Goal: Complete application form: Complete application form

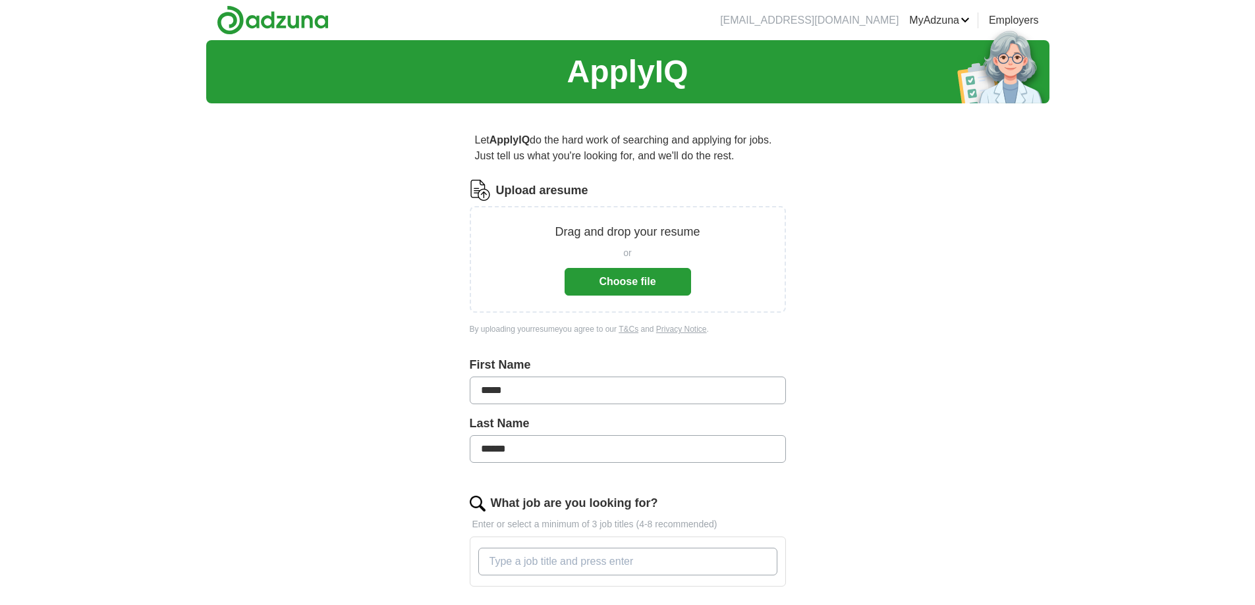
click at [617, 277] on button "Choose file" at bounding box center [628, 282] width 126 height 28
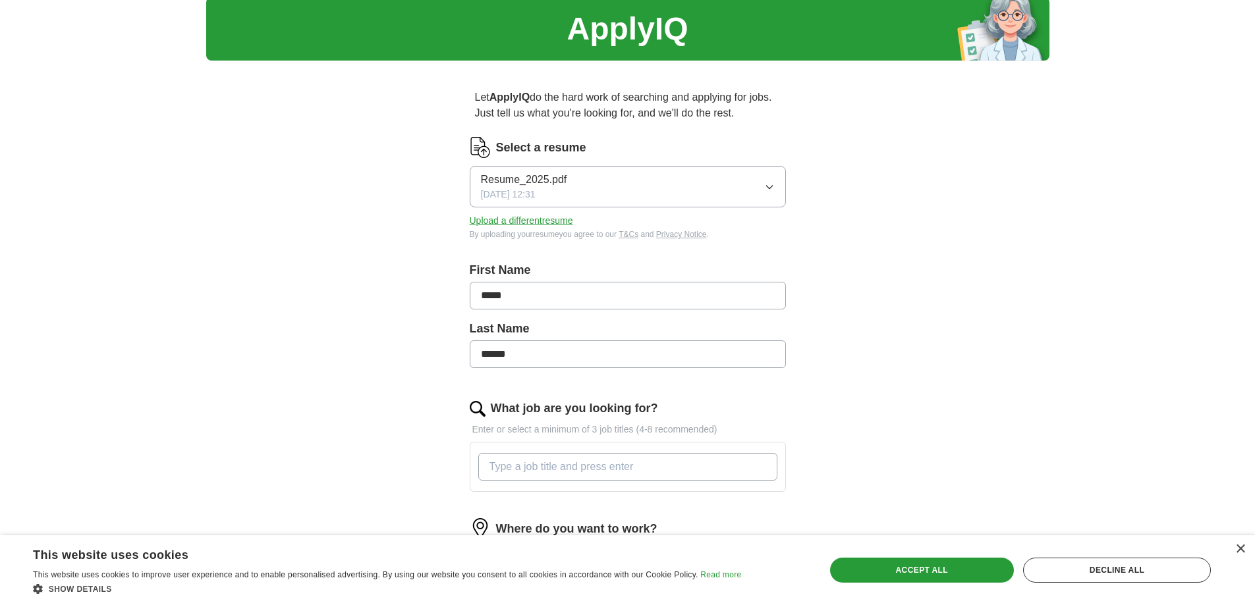
scroll to position [66, 0]
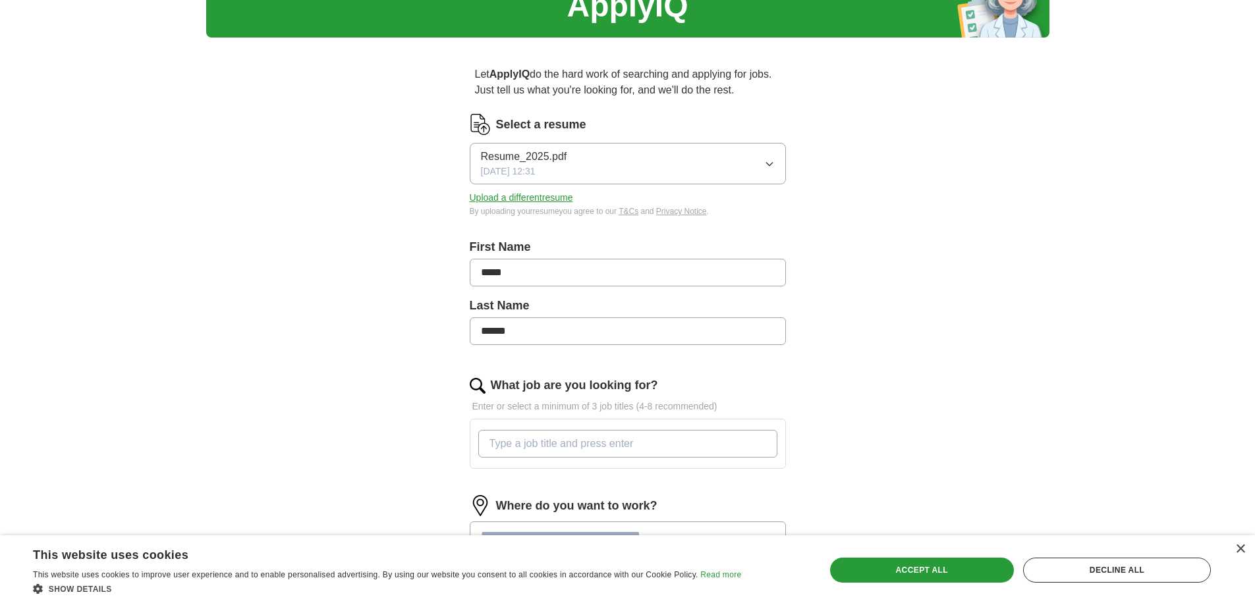
click at [562, 438] on input "What job are you looking for?" at bounding box center [627, 444] width 299 height 28
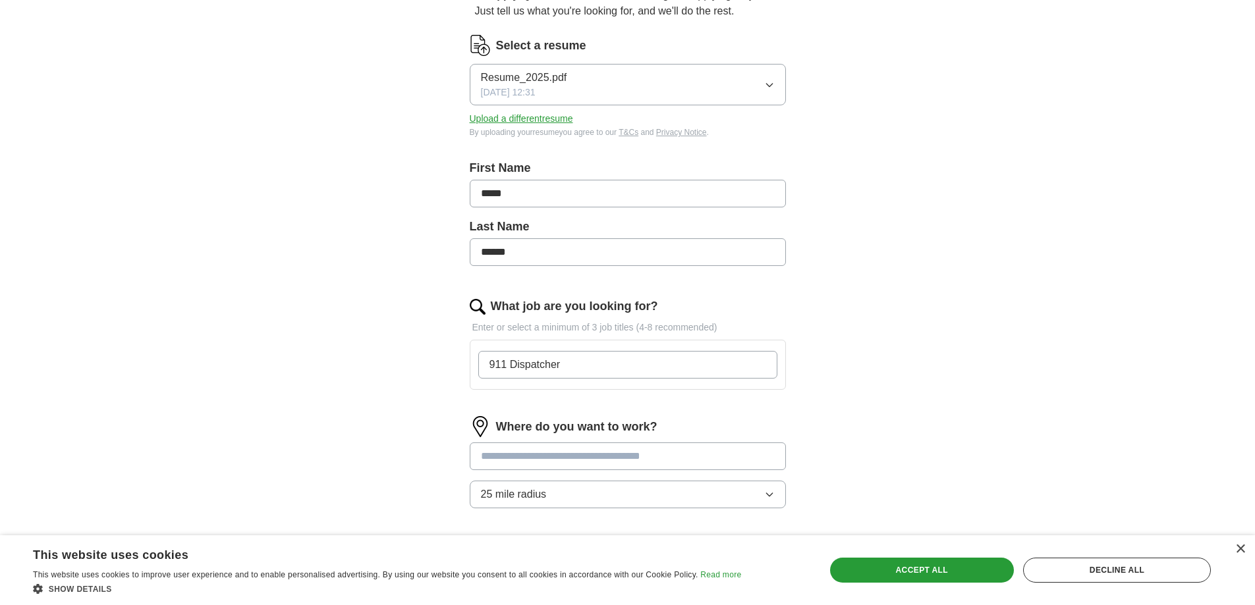
scroll to position [263, 0]
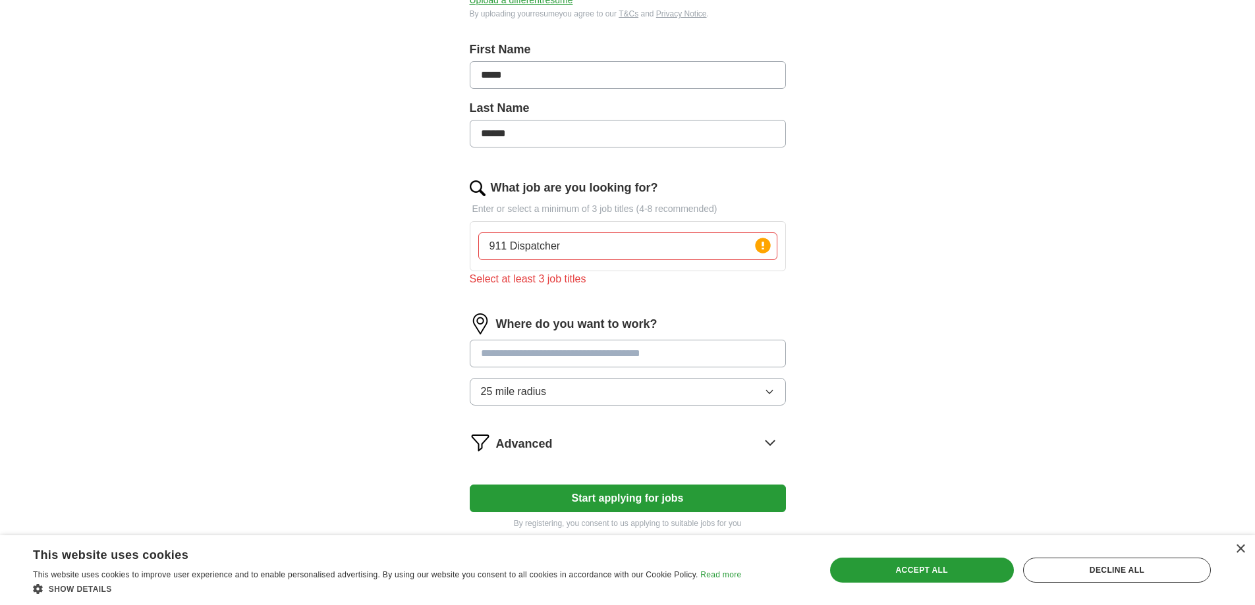
click at [653, 339] on div "Where do you want to work? 25 mile radius" at bounding box center [628, 365] width 316 height 103
click at [594, 243] on input "911 Dispatcher" at bounding box center [627, 247] width 299 height 28
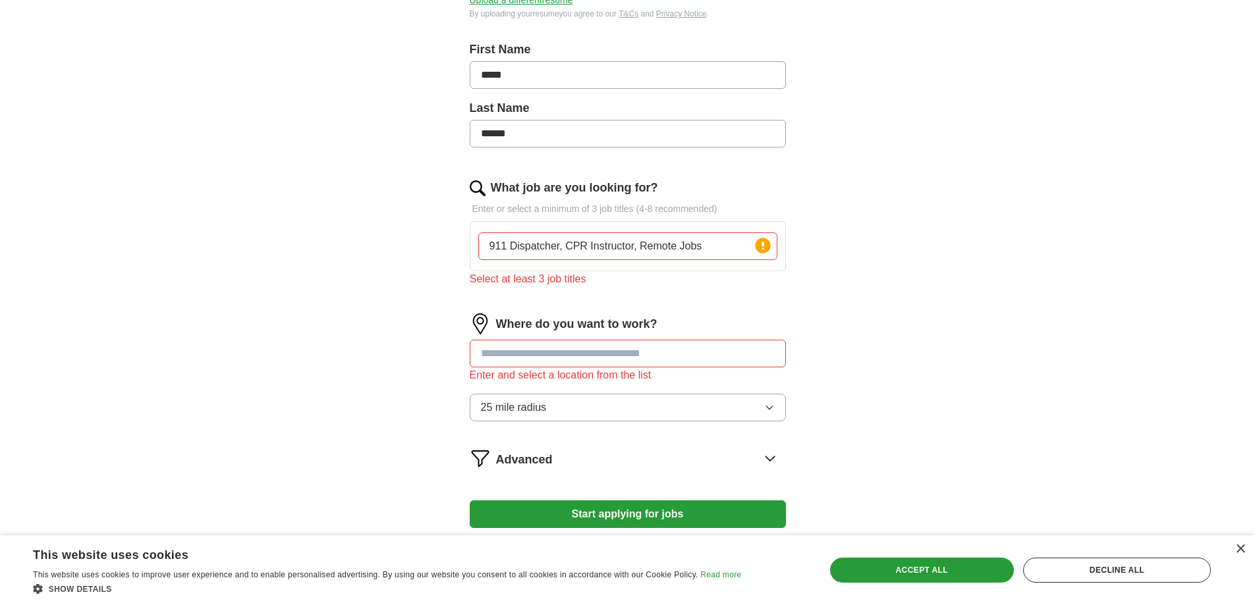
type input "911 Dispatcher, CPR Instructor, Remote Jobs"
click at [597, 357] on input "text" at bounding box center [628, 354] width 316 height 28
type input "***"
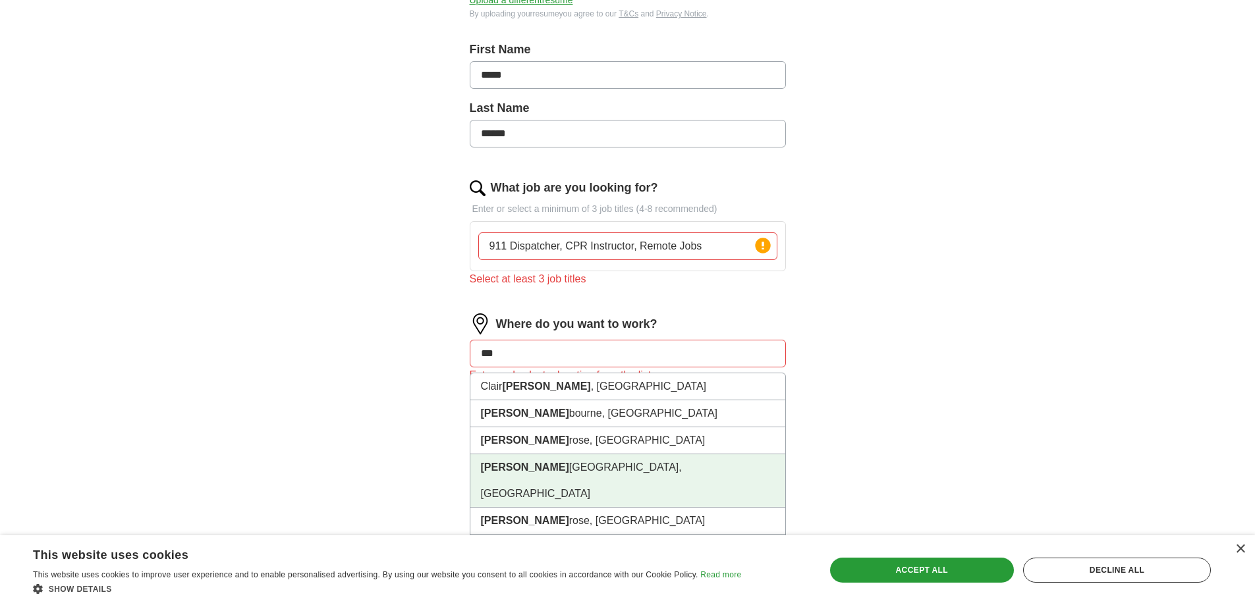
click at [559, 465] on li "[PERSON_NAME], [GEOGRAPHIC_DATA]" at bounding box center [627, 481] width 315 height 53
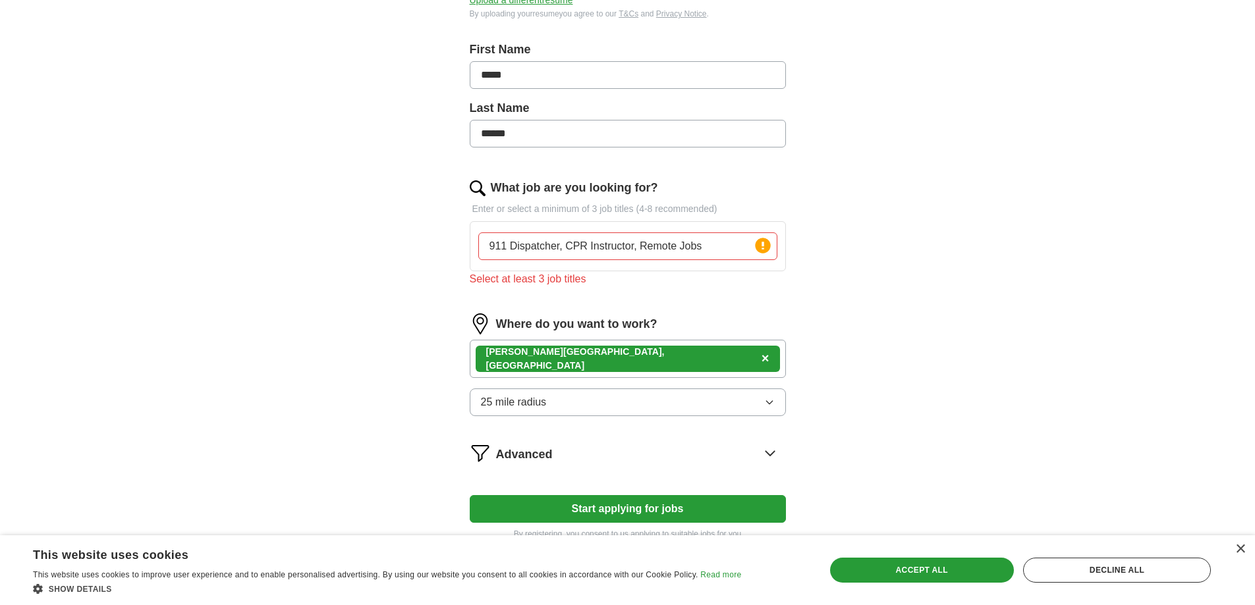
click at [608, 361] on div "[PERSON_NAME], [GEOGRAPHIC_DATA] ×" at bounding box center [628, 359] width 316 height 38
click at [761, 361] on span "×" at bounding box center [765, 358] width 8 height 14
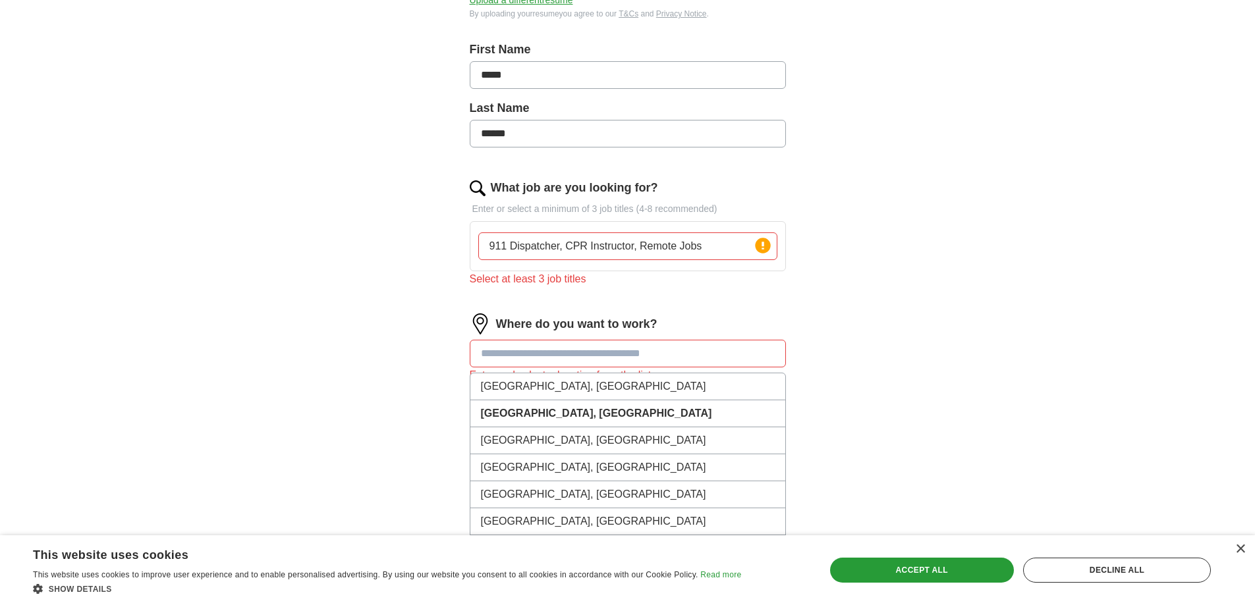
click at [561, 356] on input "text" at bounding box center [628, 354] width 316 height 28
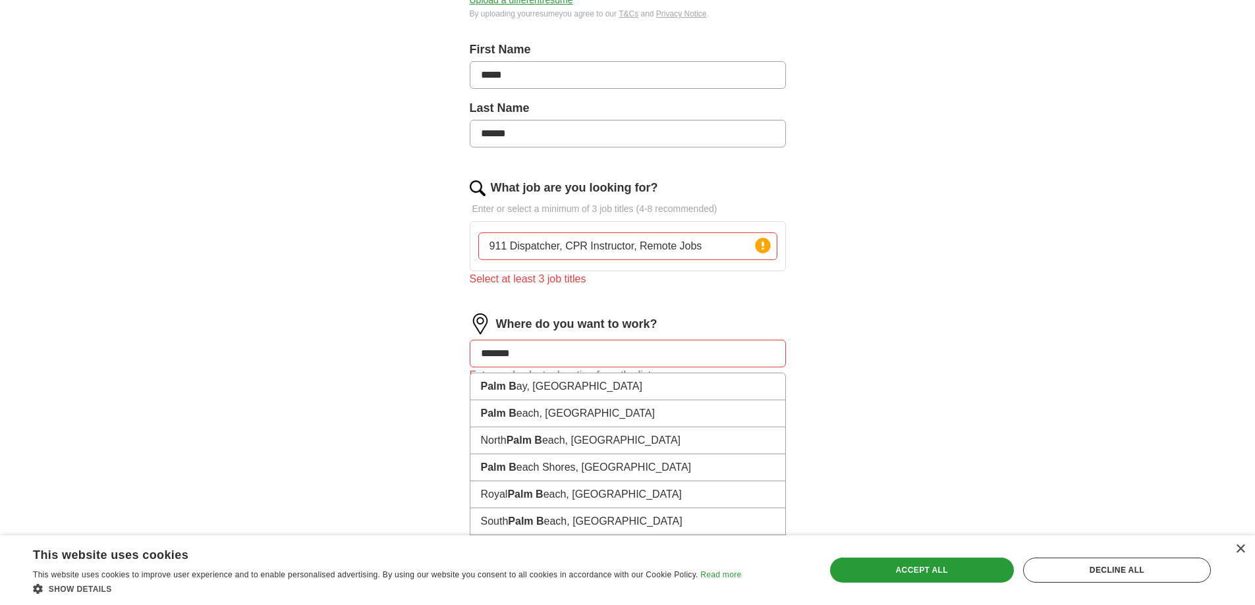
type input "********"
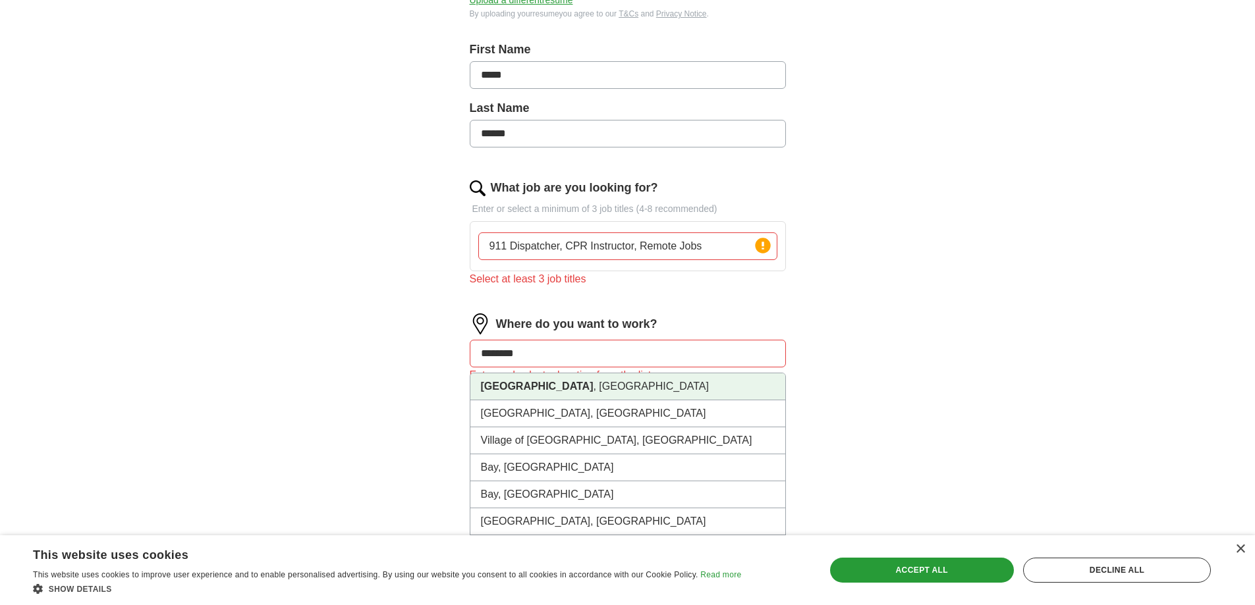
click at [569, 388] on li "[GEOGRAPHIC_DATA] , [GEOGRAPHIC_DATA]" at bounding box center [627, 386] width 315 height 27
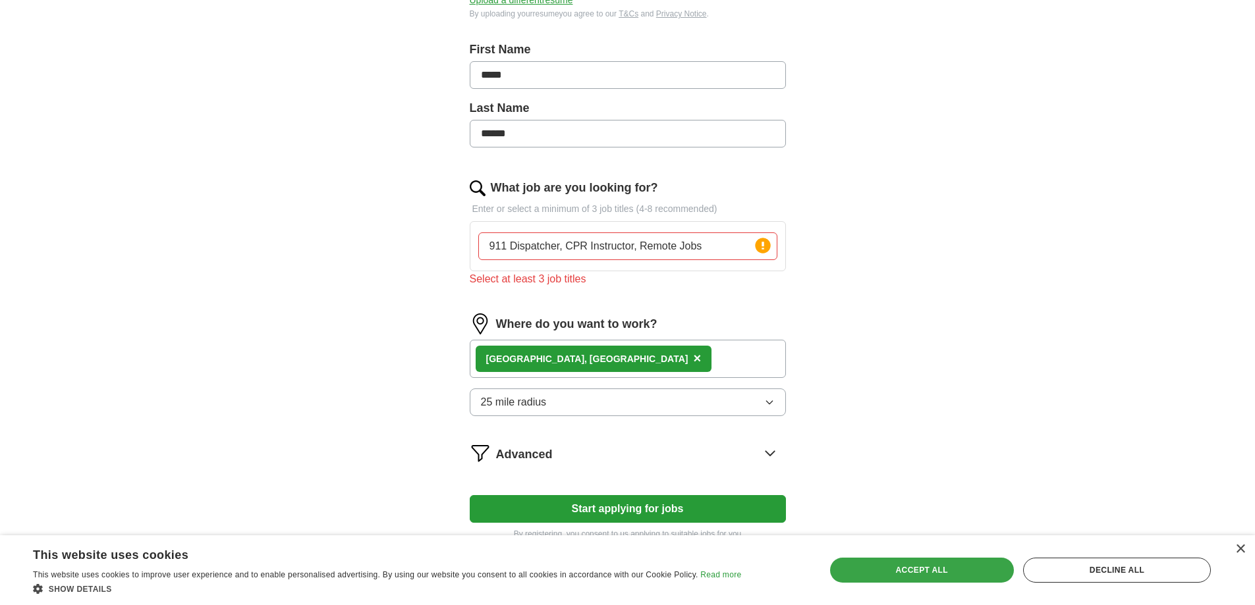
click at [908, 571] on div "Accept all" at bounding box center [922, 570] width 184 height 25
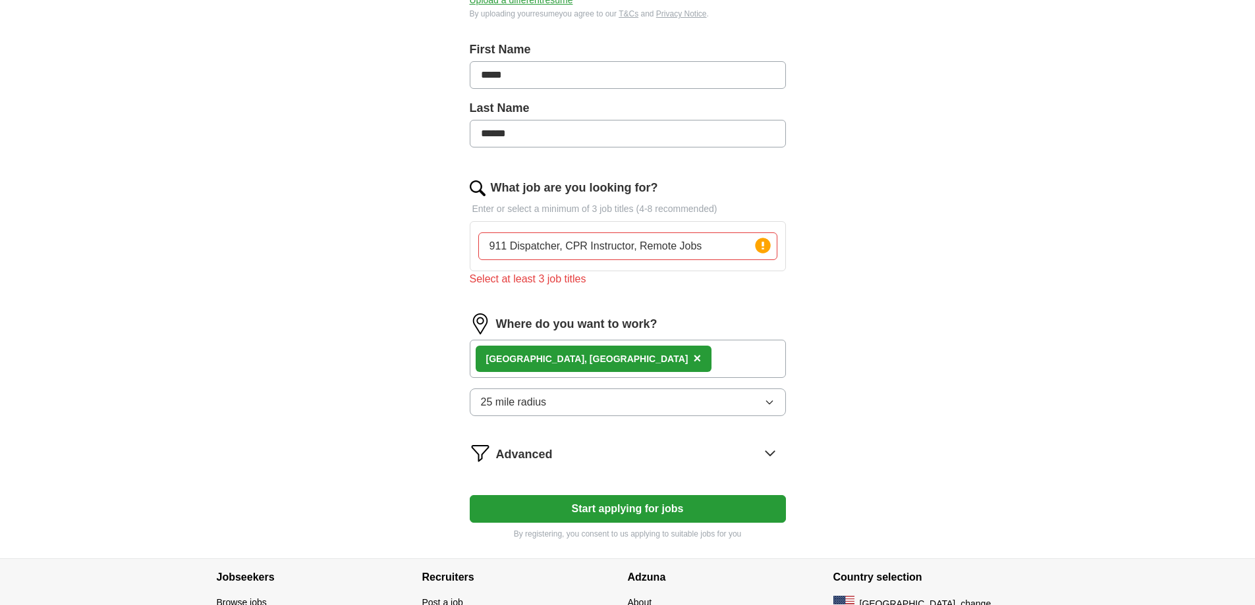
click at [719, 243] on input "911 Dispatcher, CPR Instructor, Remote Jobs" at bounding box center [627, 247] width 299 height 28
click at [649, 512] on button "Start applying for jobs" at bounding box center [628, 509] width 316 height 28
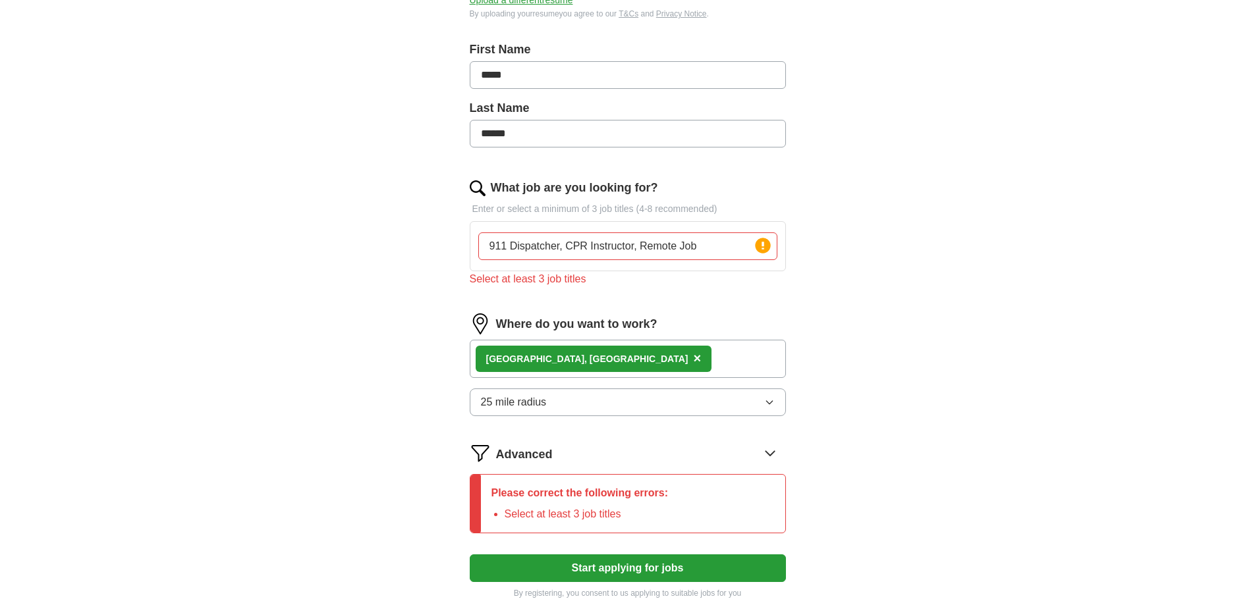
click at [707, 242] on input "911 Dispatcher, CPR Instructor, Remote Job" at bounding box center [627, 247] width 299 height 28
type input "911 Dispatcher, CPR Instructor, Patient Advocate"
click at [624, 571] on button "Start applying for jobs" at bounding box center [628, 569] width 316 height 28
click at [732, 244] on input "911 Dispatcher, CPR Instructor, Patient Advocate" at bounding box center [627, 247] width 299 height 28
drag, startPoint x: 732, startPoint y: 244, endPoint x: 0, endPoint y: 228, distance: 732.0
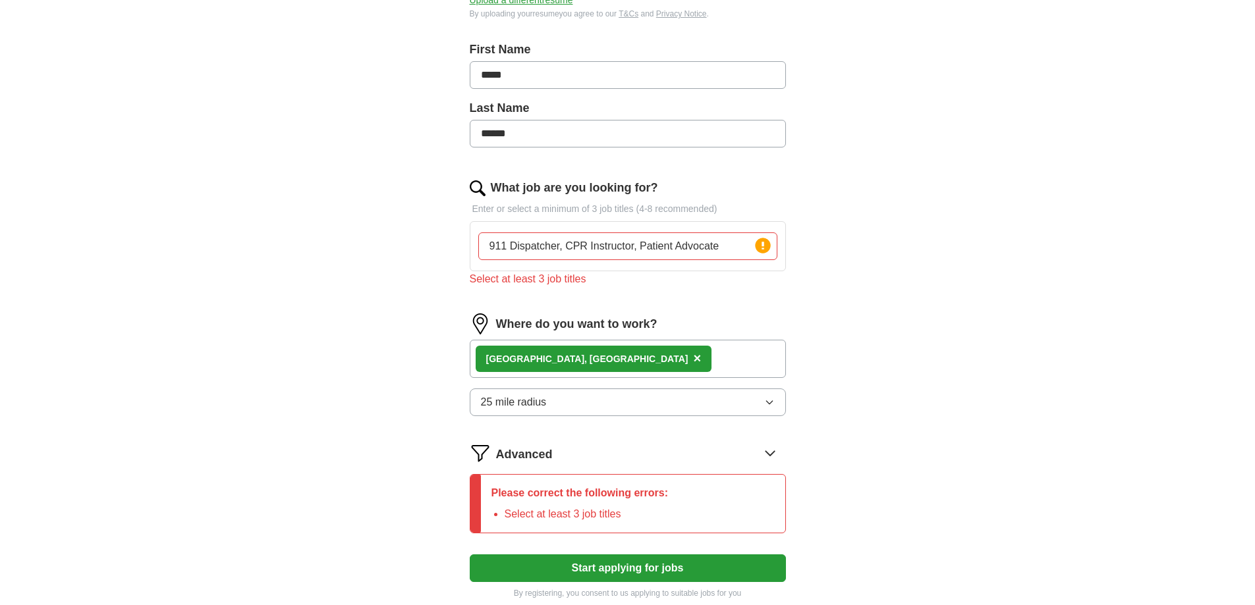
click at [0, 228] on div "ApplyIQ Let ApplyIQ do the hard work of searching and applying for jobs. Just t…" at bounding box center [627, 197] width 1255 height 841
click at [644, 545] on form "Select a resume Resume_2025.pdf [DATE] 12:31 Upload a different resume By uploa…" at bounding box center [628, 257] width 316 height 683
click at [763, 246] on icon at bounding box center [762, 246] width 3 height 8
click at [717, 247] on input "CPR Instructor, 911 Dispatcher, Patient Advocate" at bounding box center [627, 247] width 299 height 28
type input "CPR Instructor, 911 Dispatcher, Patient Care Technician"
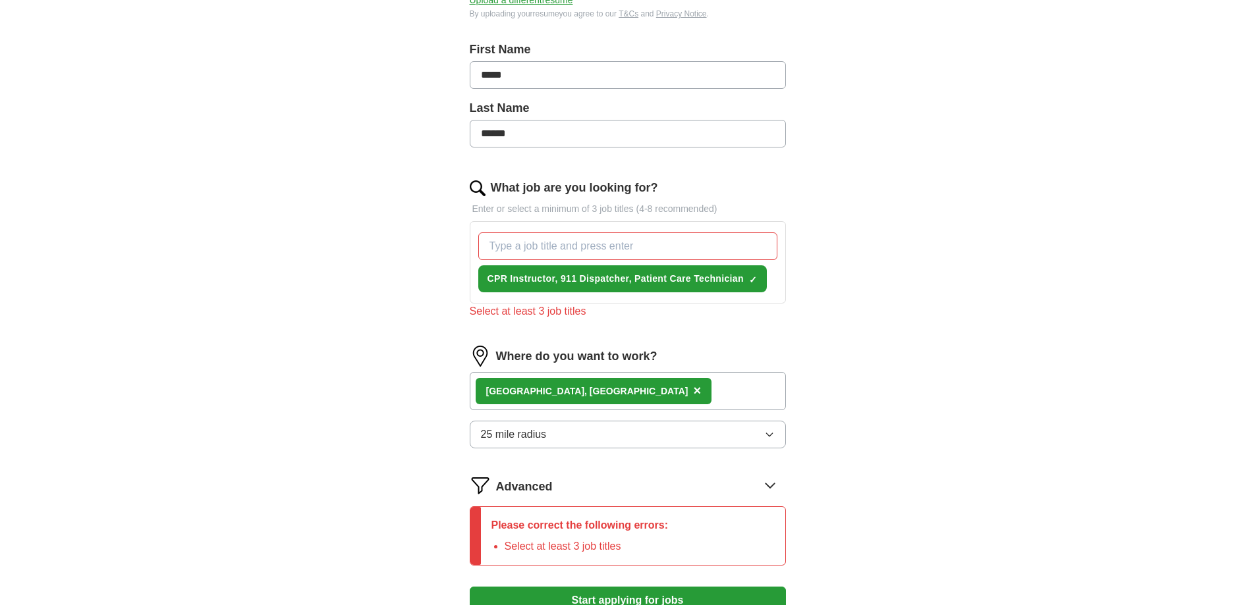
click at [648, 586] on form "Select a resume Resume_2025.pdf [DATE] 12:31 Upload a different resume By uploa…" at bounding box center [628, 273] width 316 height 715
click at [0, 0] on span "×" at bounding box center [0, 0] width 0 height 0
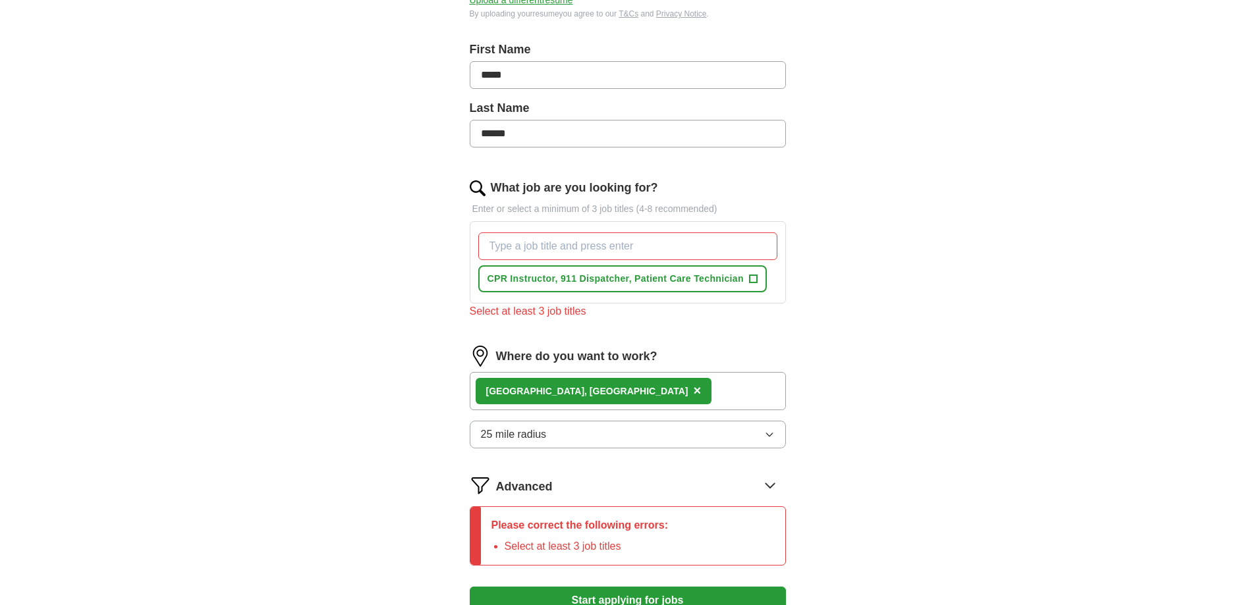
click at [595, 240] on input "What job are you looking for?" at bounding box center [627, 247] width 299 height 28
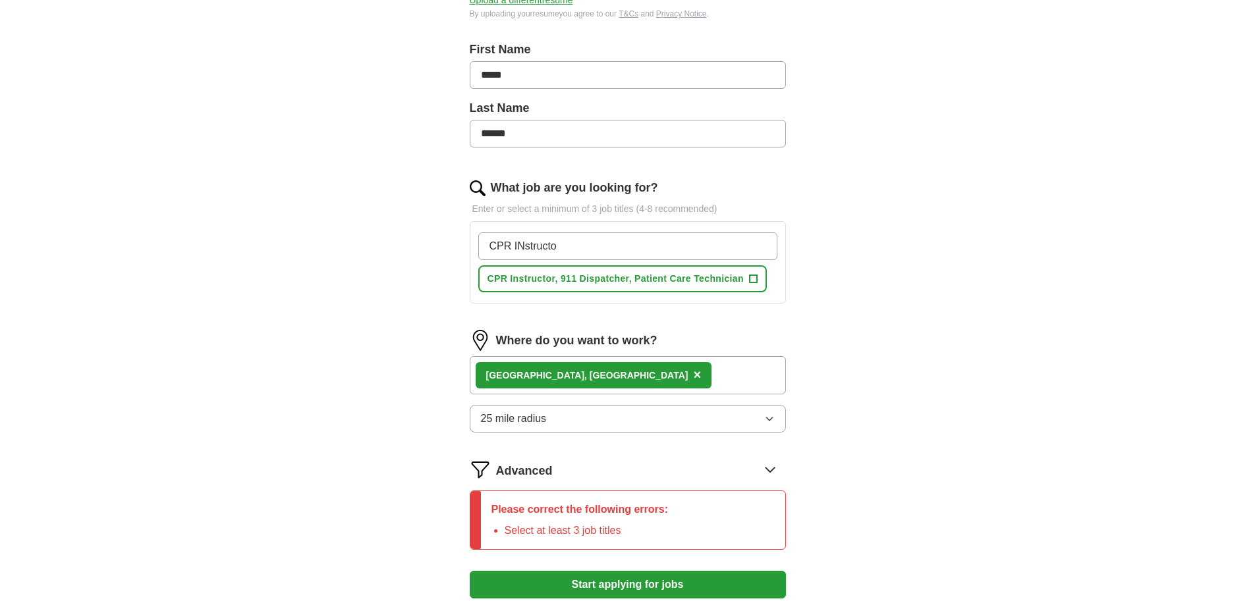
type input "CPR INstructor"
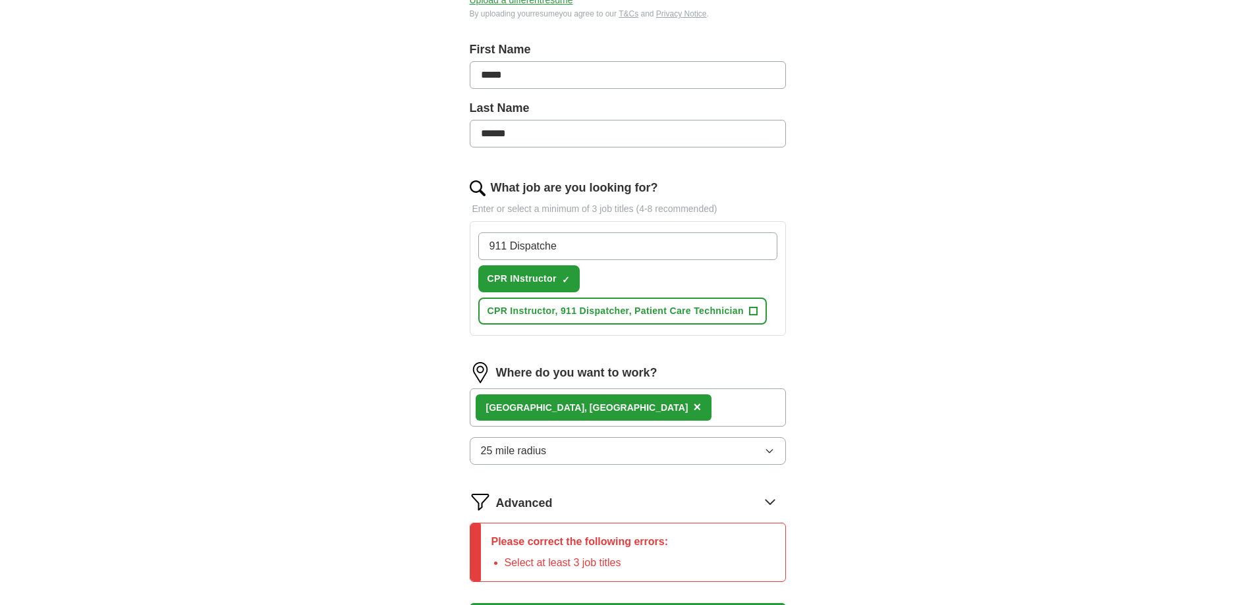
type input "911 Dispatcher"
type input "Patient Advocate"
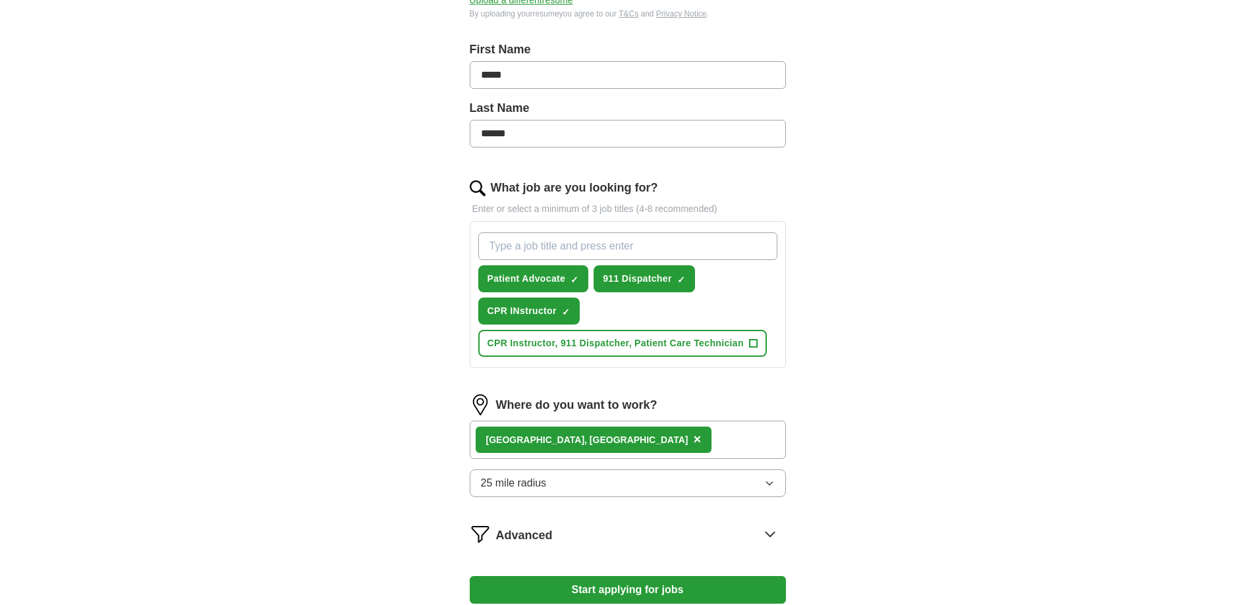
click at [643, 592] on button "Start applying for jobs" at bounding box center [628, 590] width 316 height 28
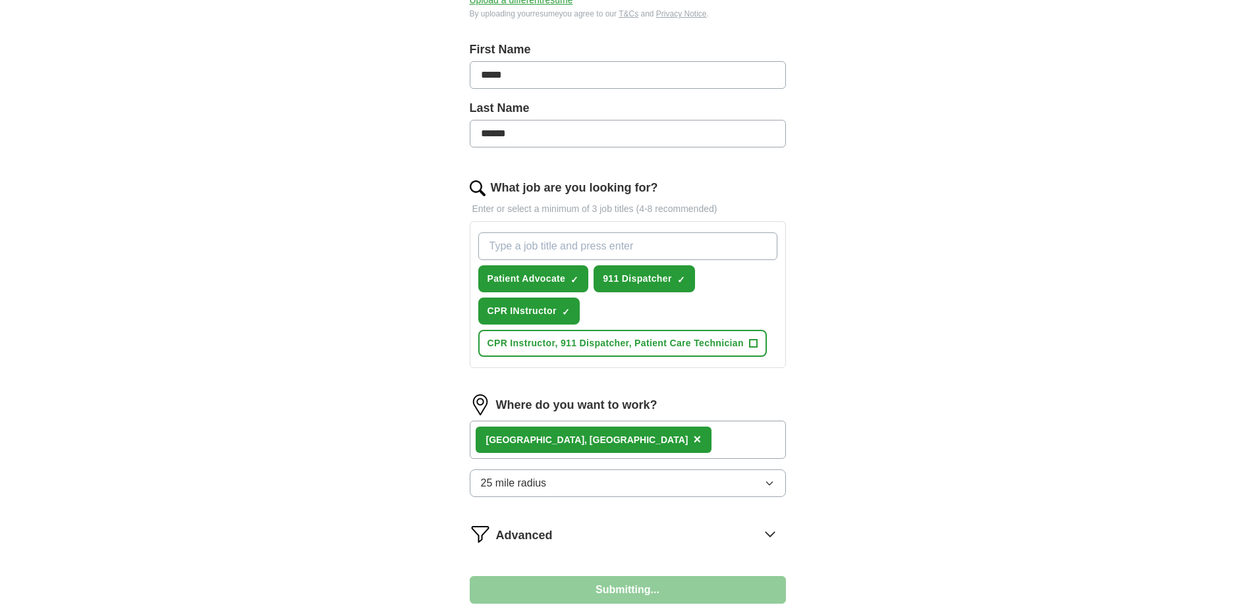
select select "**"
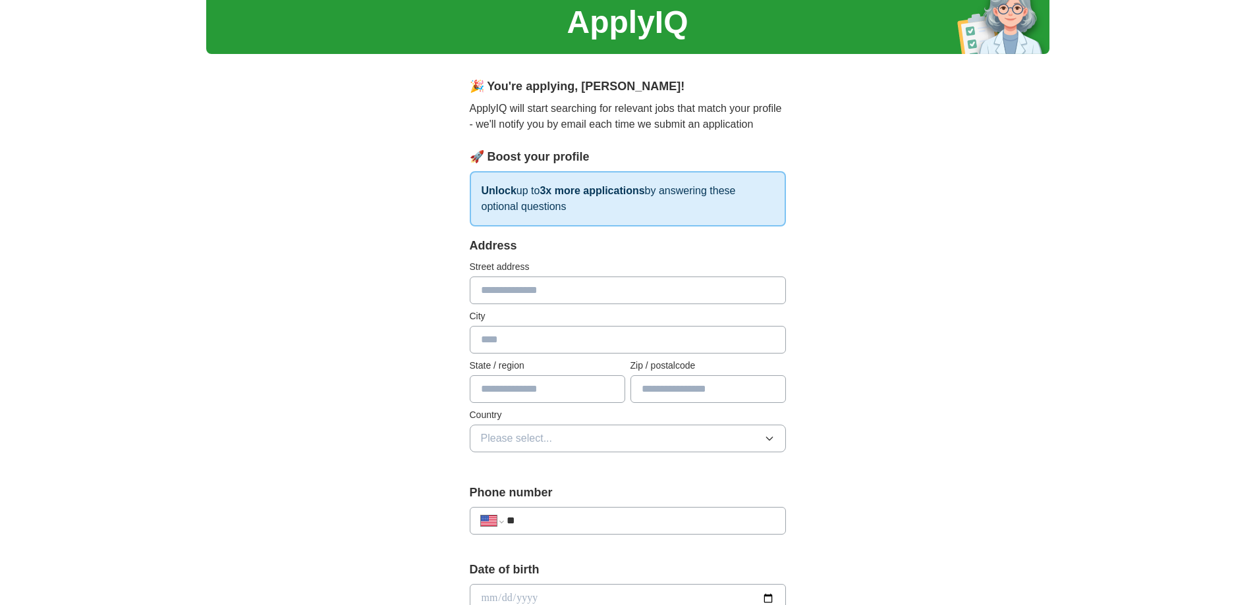
scroll to position [0, 0]
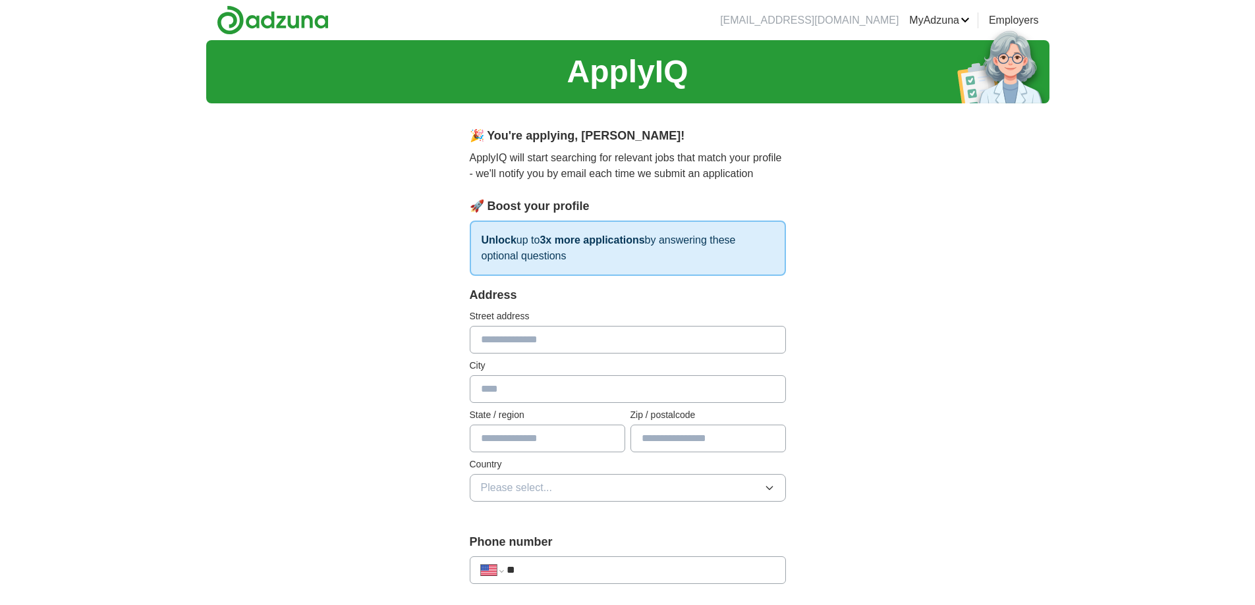
click at [622, 341] on input "text" at bounding box center [628, 340] width 316 height 28
type input "**********"
click at [587, 383] on input "text" at bounding box center [628, 389] width 316 height 28
type input "********"
type input "*"
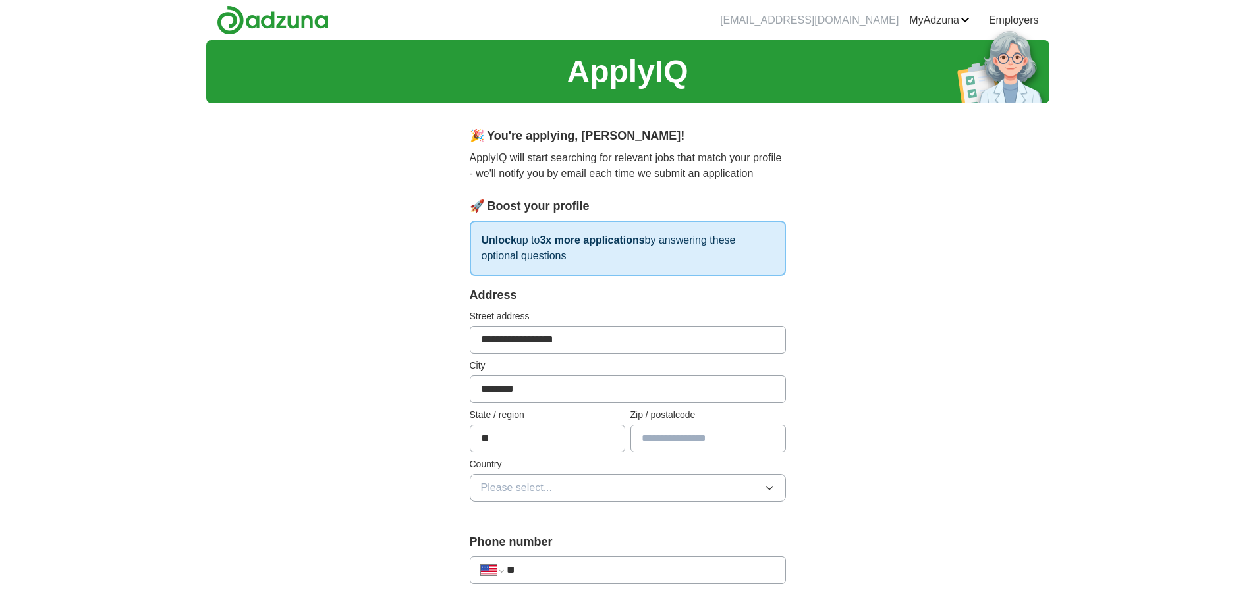
type input "**"
type input "*****"
click at [613, 487] on button "Please select..." at bounding box center [628, 488] width 316 height 28
click at [594, 547] on div "[GEOGRAPHIC_DATA]" at bounding box center [628, 546] width 294 height 16
drag, startPoint x: 603, startPoint y: 562, endPoint x: 630, endPoint y: 560, distance: 27.1
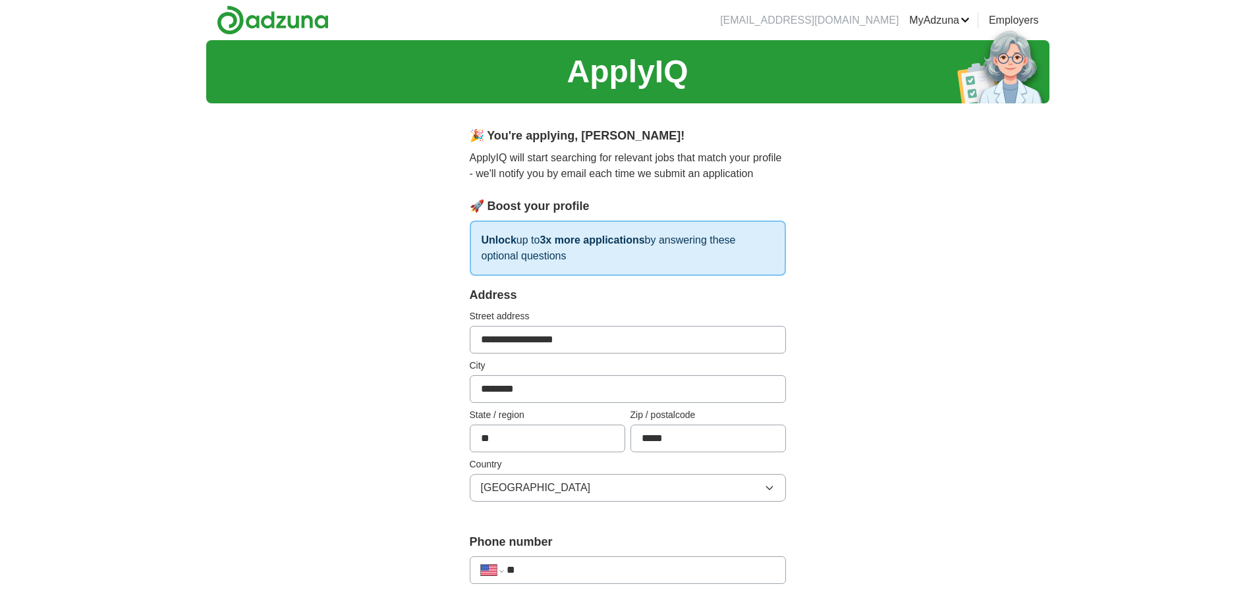
click at [608, 562] on div "**********" at bounding box center [628, 571] width 316 height 28
click at [599, 573] on input "**" at bounding box center [640, 571] width 267 height 16
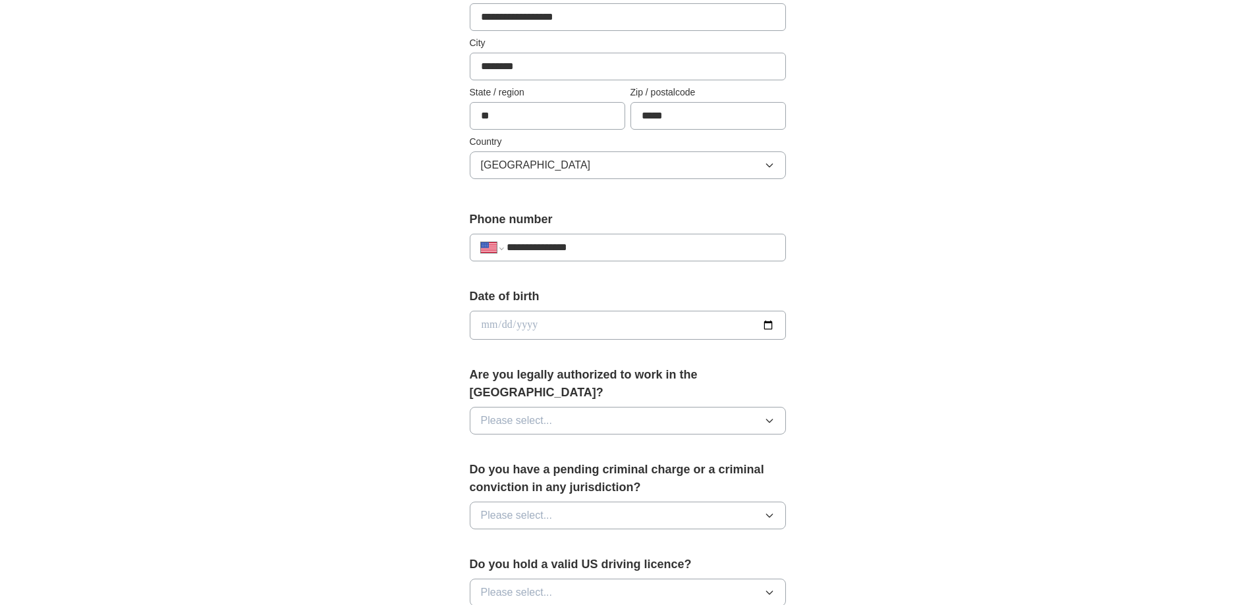
scroll to position [329, 0]
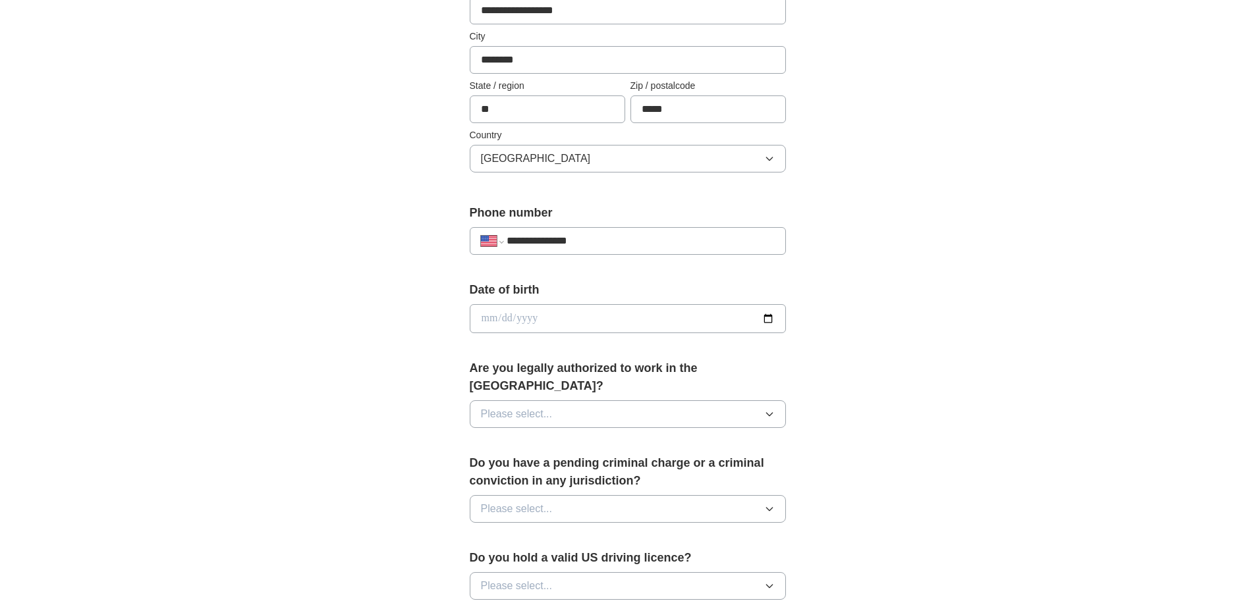
type input "**********"
click at [641, 322] on input "date" at bounding box center [628, 318] width 316 height 29
type input "**********"
click at [777, 401] on button "Please select..." at bounding box center [628, 415] width 316 height 28
click at [511, 437] on div "Yes" at bounding box center [628, 445] width 294 height 16
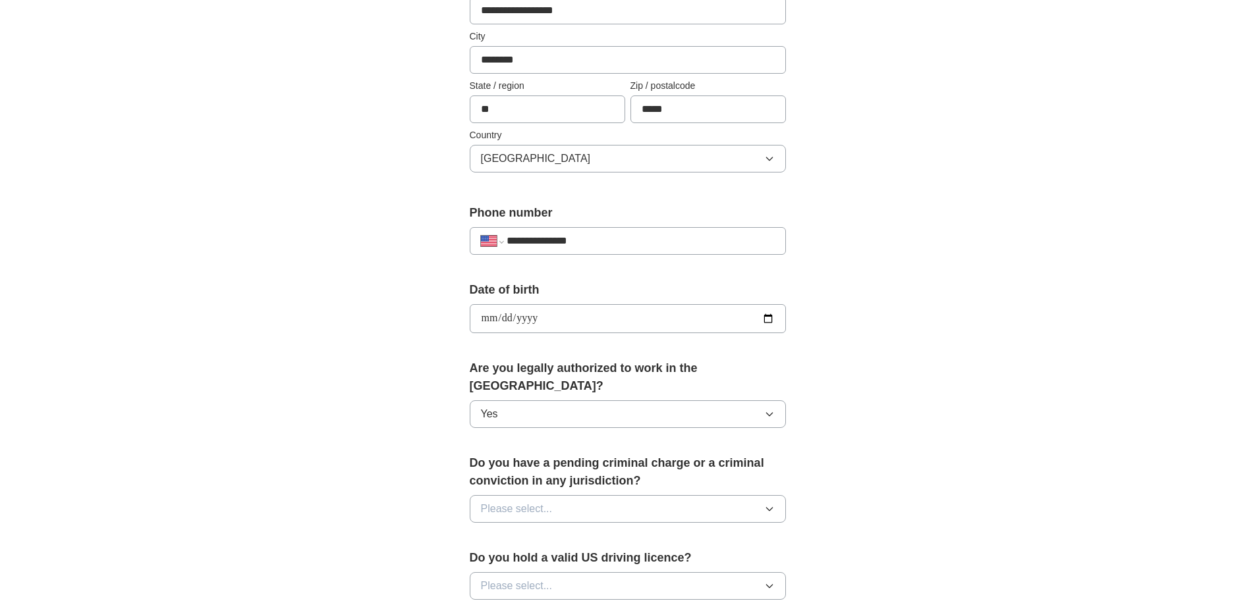
click at [557, 495] on button "Please select..." at bounding box center [628, 509] width 316 height 28
click at [523, 532] on div "Yes" at bounding box center [628, 540] width 294 height 16
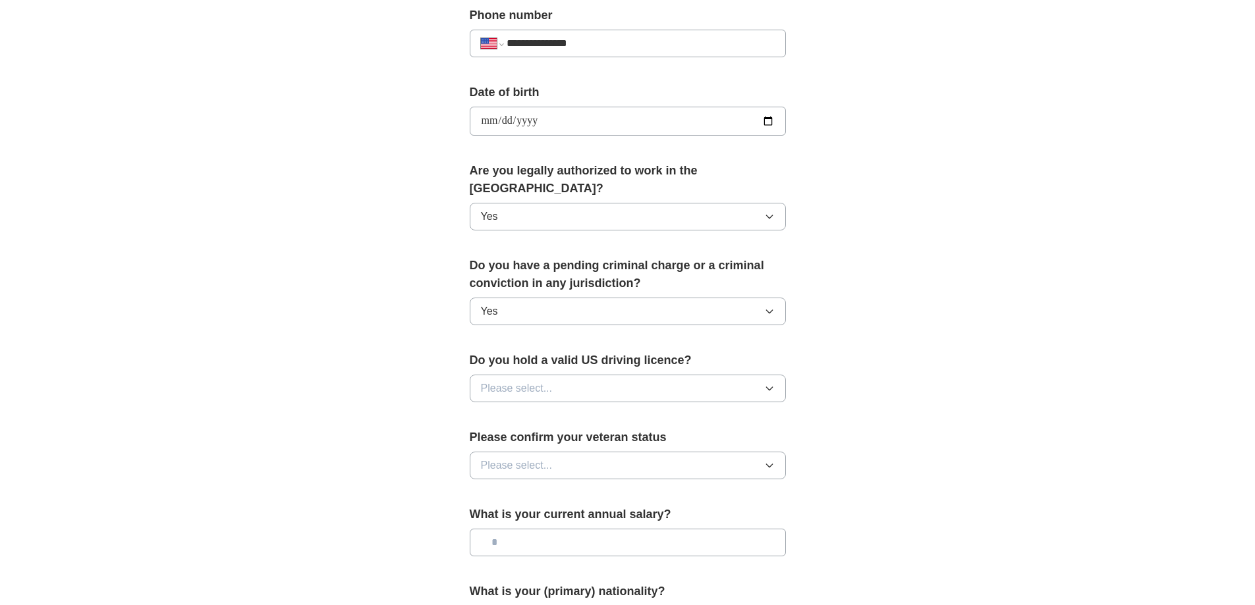
click at [677, 375] on button "Please select..." at bounding box center [628, 389] width 316 height 28
click at [630, 411] on div "Yes" at bounding box center [628, 419] width 294 height 16
click at [619, 452] on button "Please select..." at bounding box center [628, 466] width 316 height 28
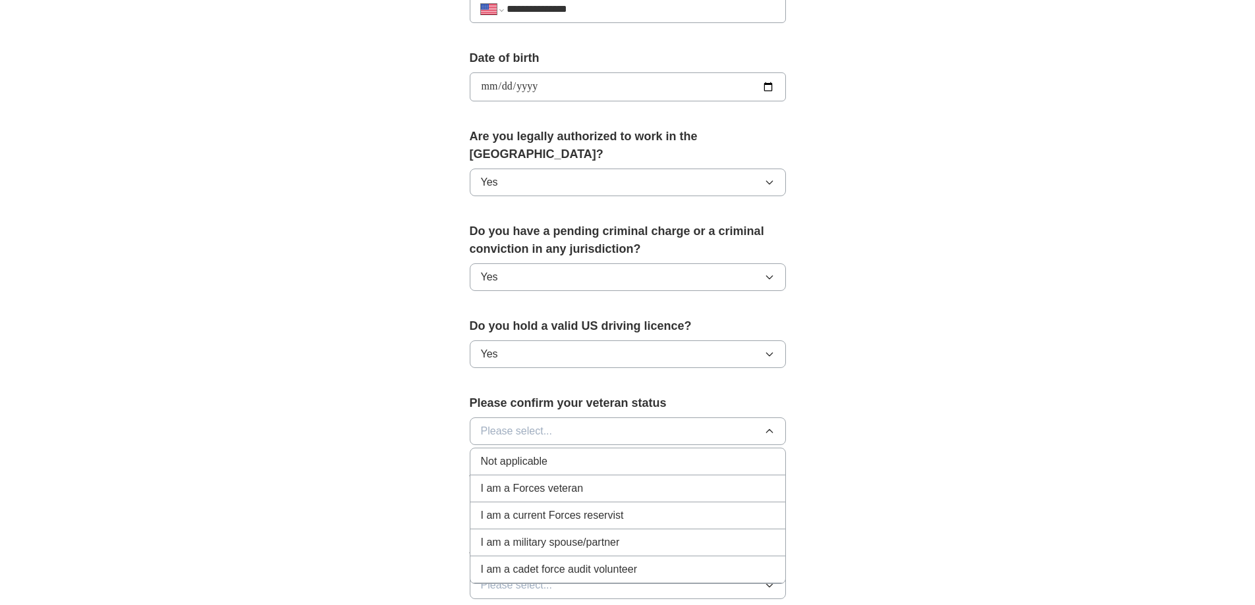
scroll to position [593, 0]
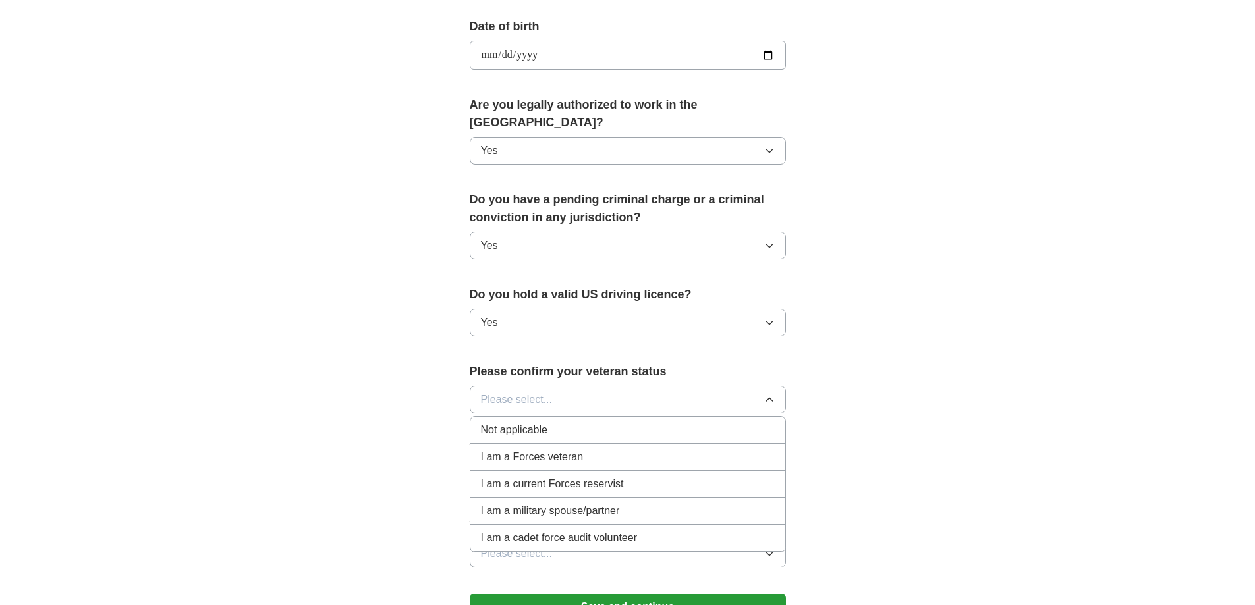
click at [579, 422] on div "Not applicable" at bounding box center [628, 430] width 294 height 16
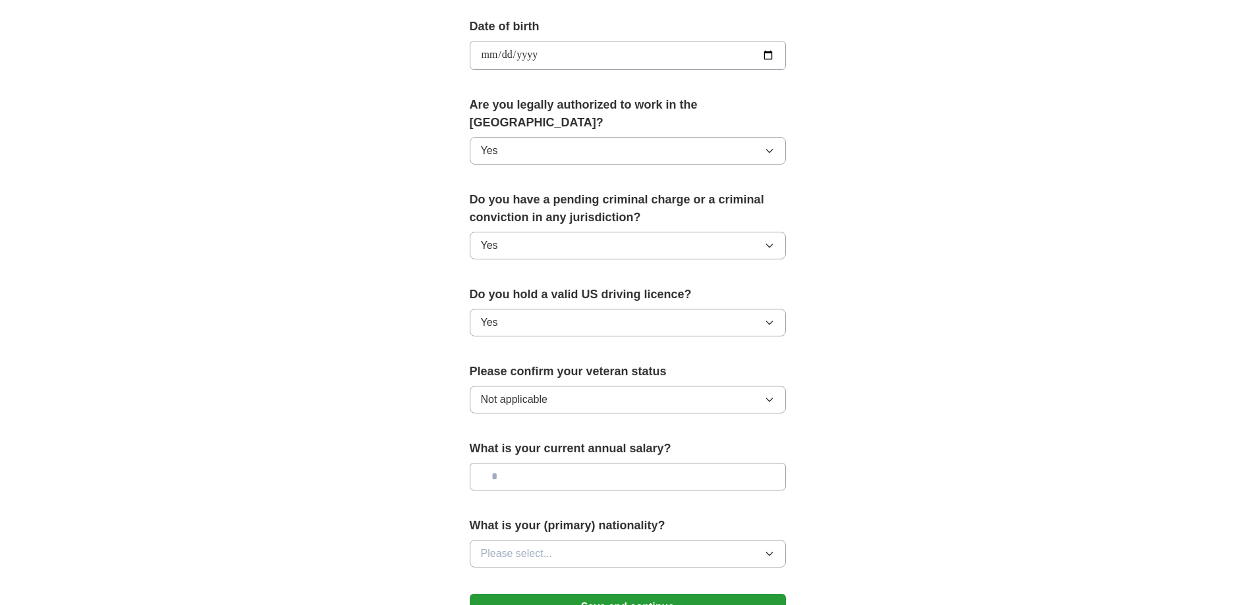
click at [600, 463] on input "text" at bounding box center [628, 477] width 316 height 28
type input "*******"
click at [588, 540] on button "Please select..." at bounding box center [628, 554] width 316 height 28
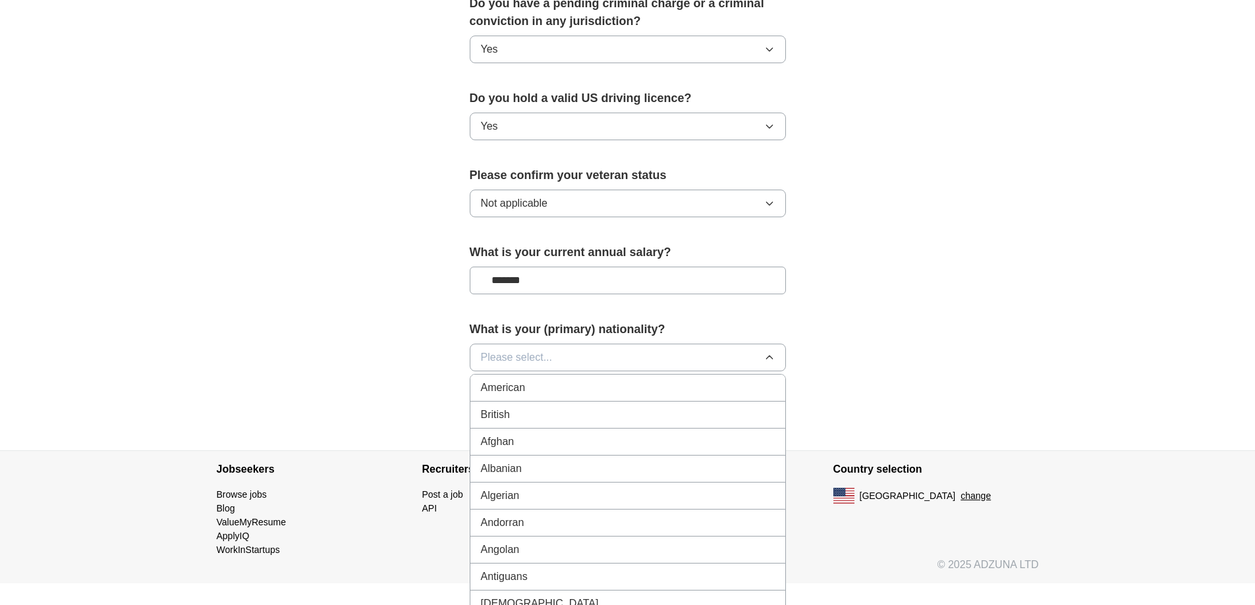
scroll to position [790, 0]
click at [551, 379] on div "American" at bounding box center [628, 387] width 294 height 16
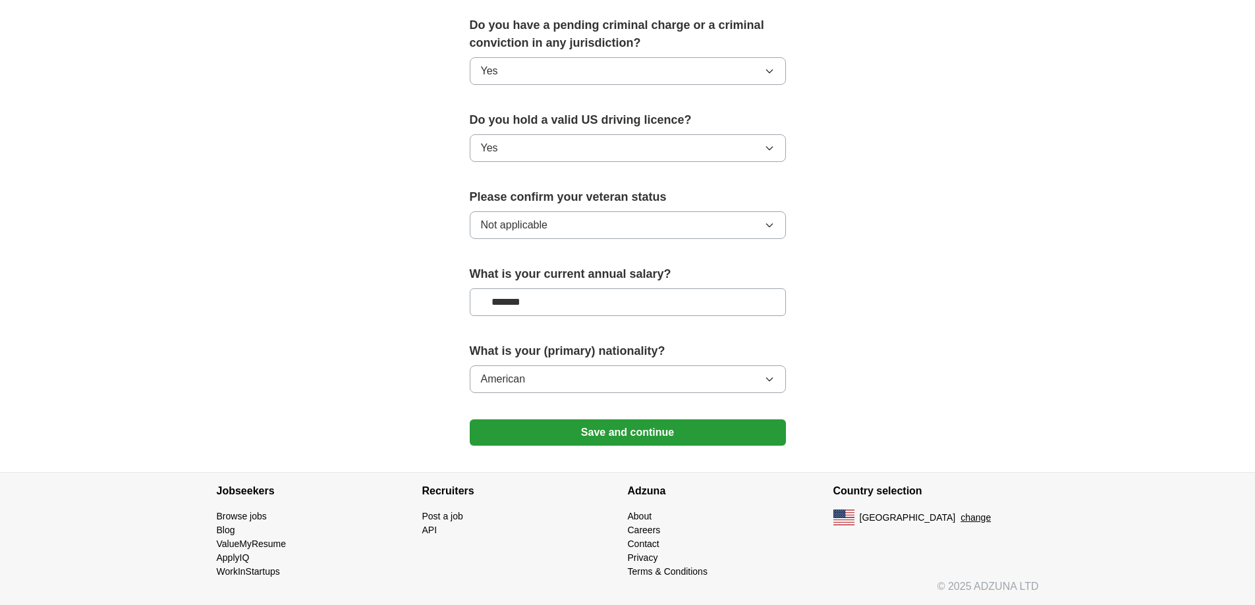
scroll to position [750, 0]
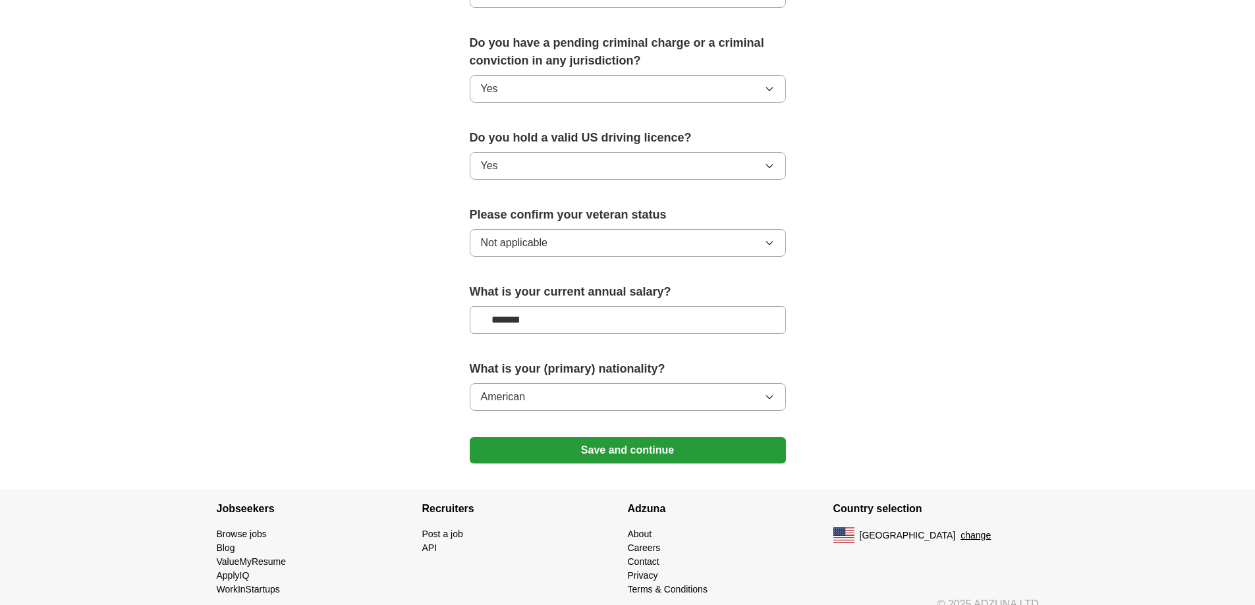
click at [584, 437] on button "Save and continue" at bounding box center [628, 450] width 316 height 26
